Goal: Information Seeking & Learning: Learn about a topic

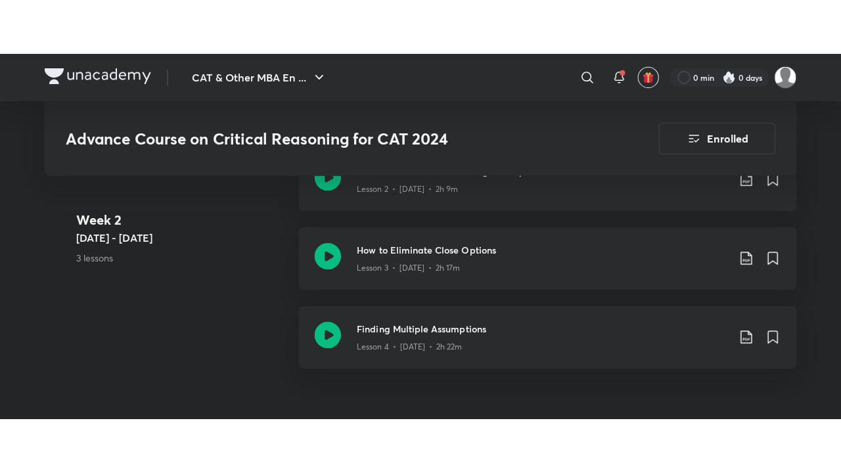
scroll to position [789, 0]
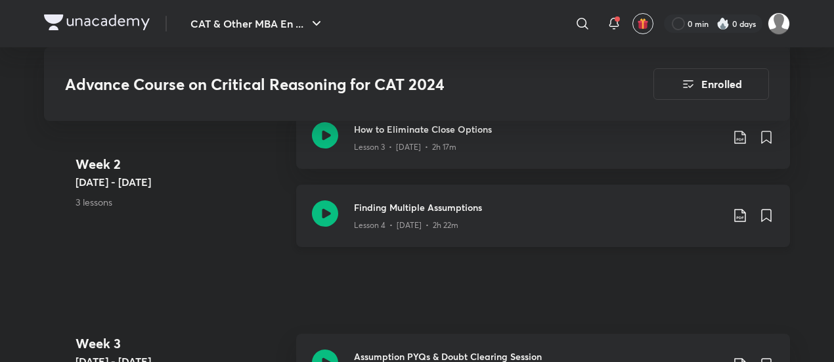
click at [335, 202] on icon at bounding box center [325, 213] width 26 height 26
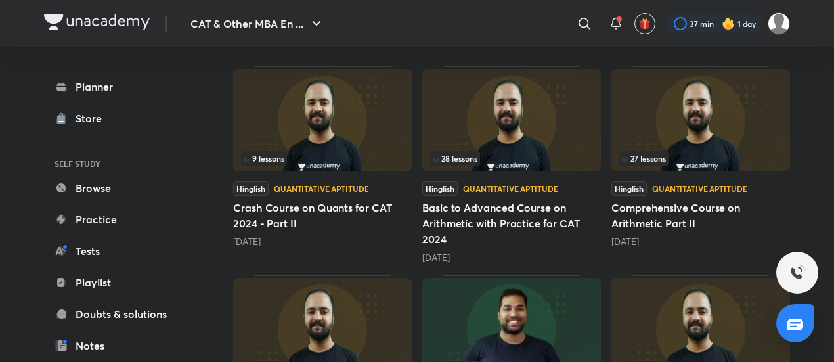
scroll to position [197, 0]
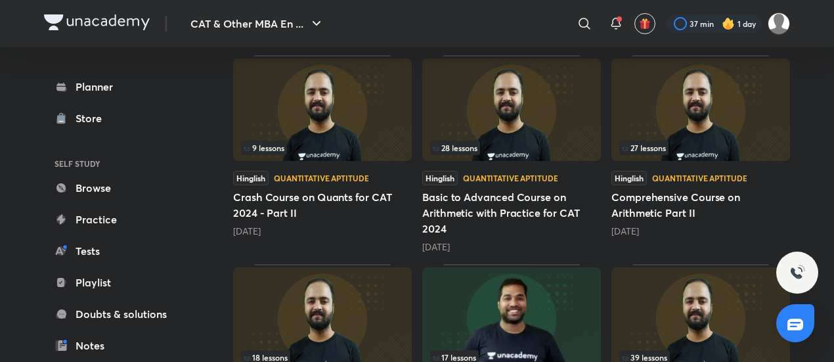
click at [750, 137] on img at bounding box center [701, 109] width 179 height 103
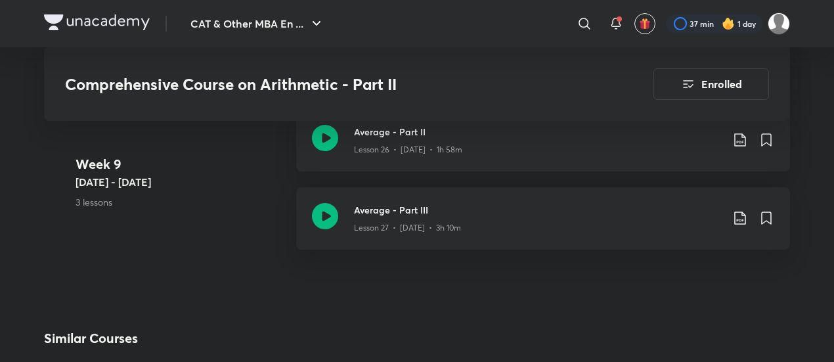
scroll to position [2891, 0]
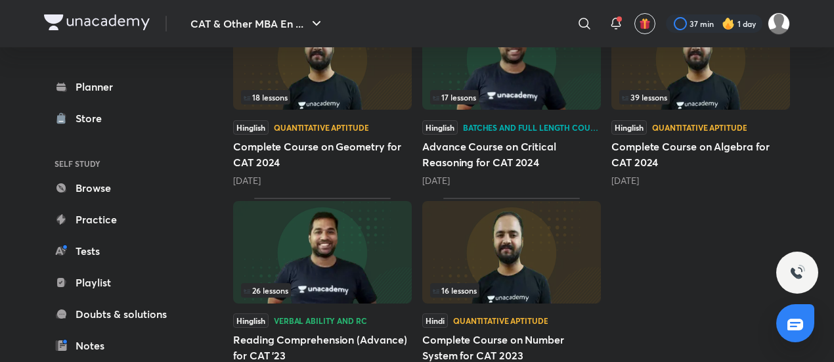
scroll to position [460, 0]
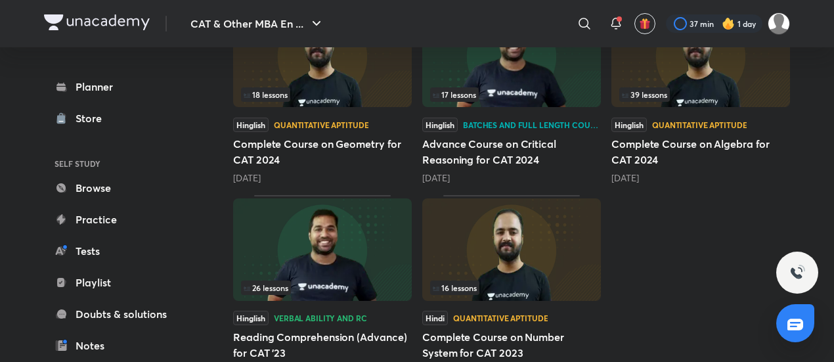
click at [474, 254] on img at bounding box center [512, 249] width 179 height 103
